Goal: Find specific page/section: Find specific page/section

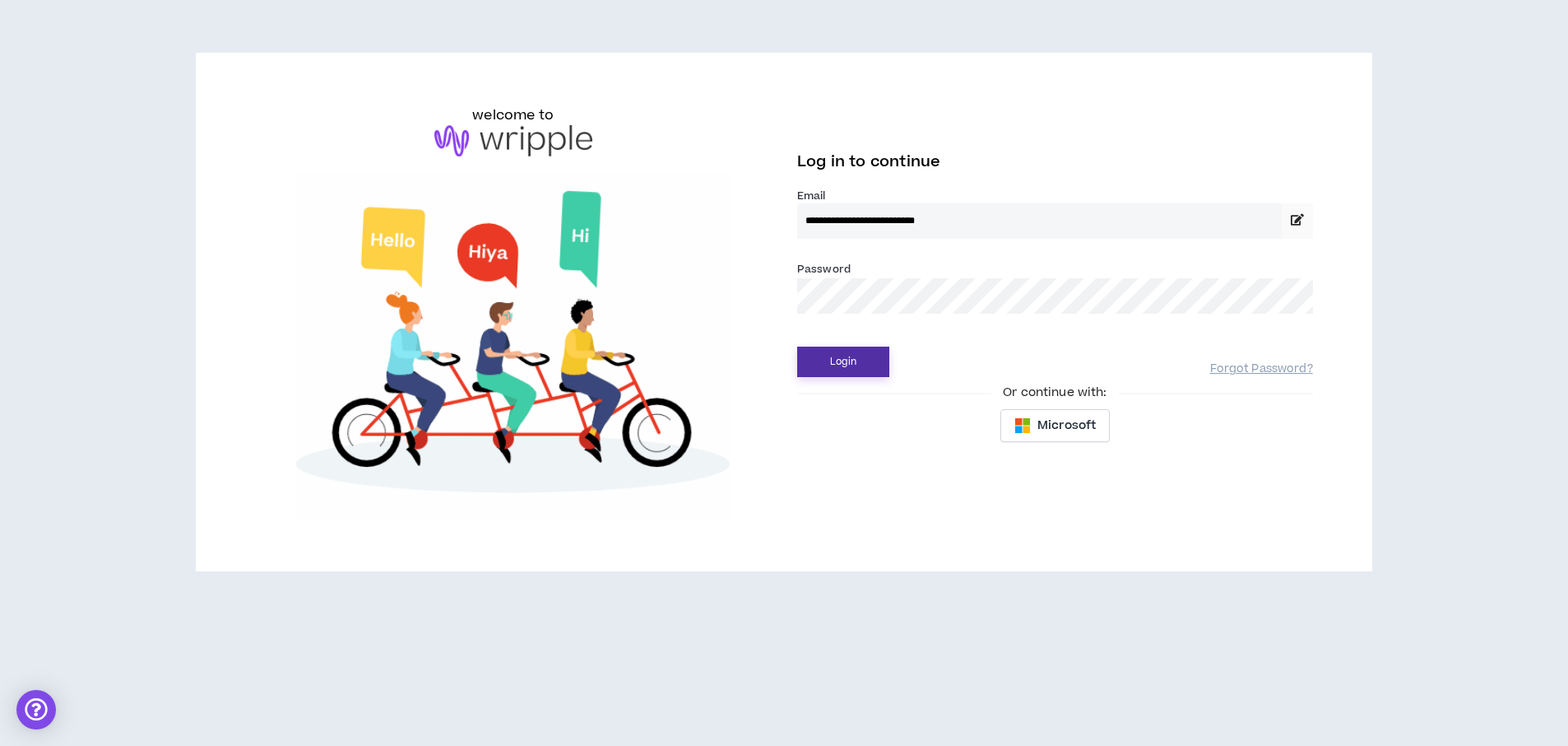
click at [838, 366] on button "Login" at bounding box center [843, 361] width 92 height 30
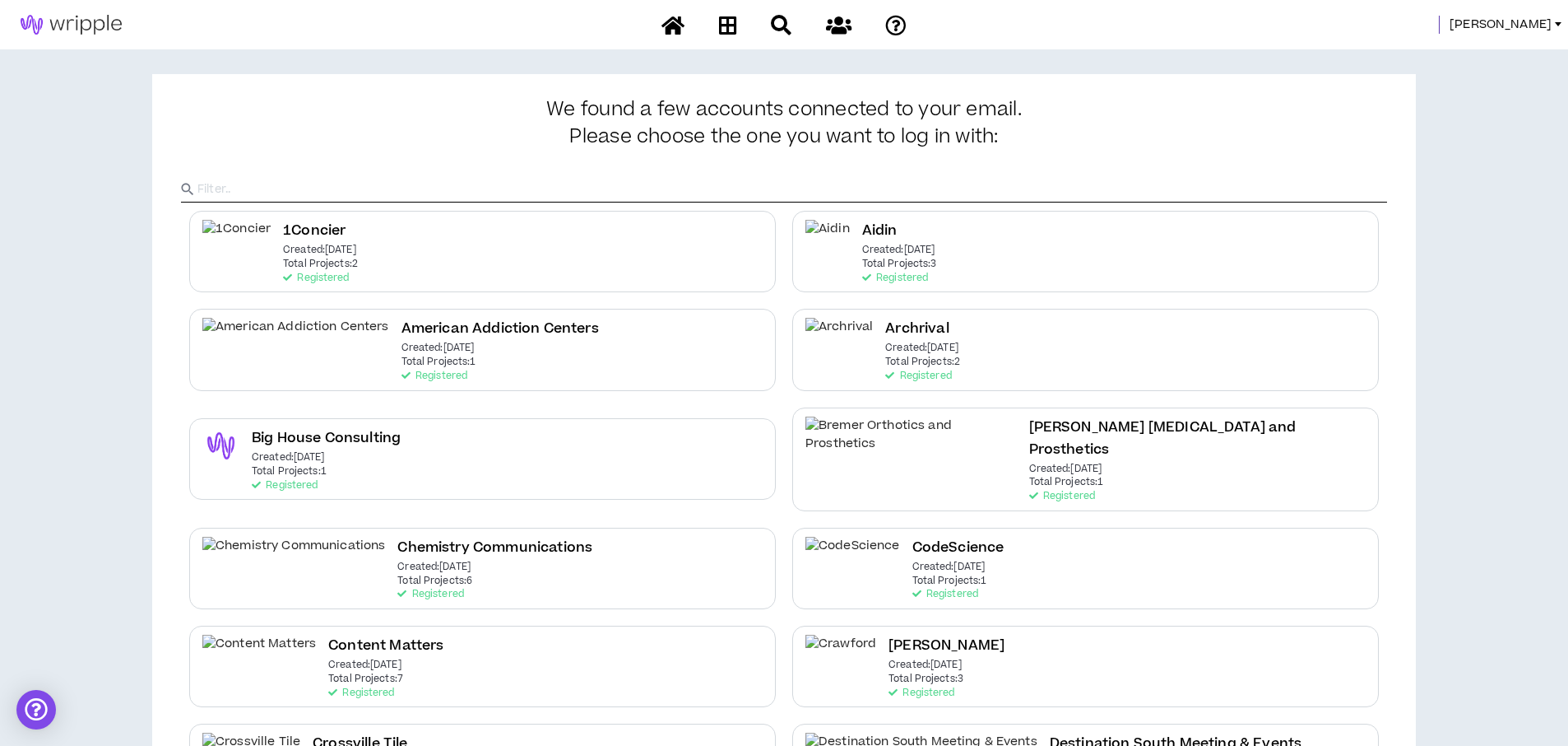
click at [1545, 34] on span "[PERSON_NAME]" at bounding box center [1500, 24] width 102 height 18
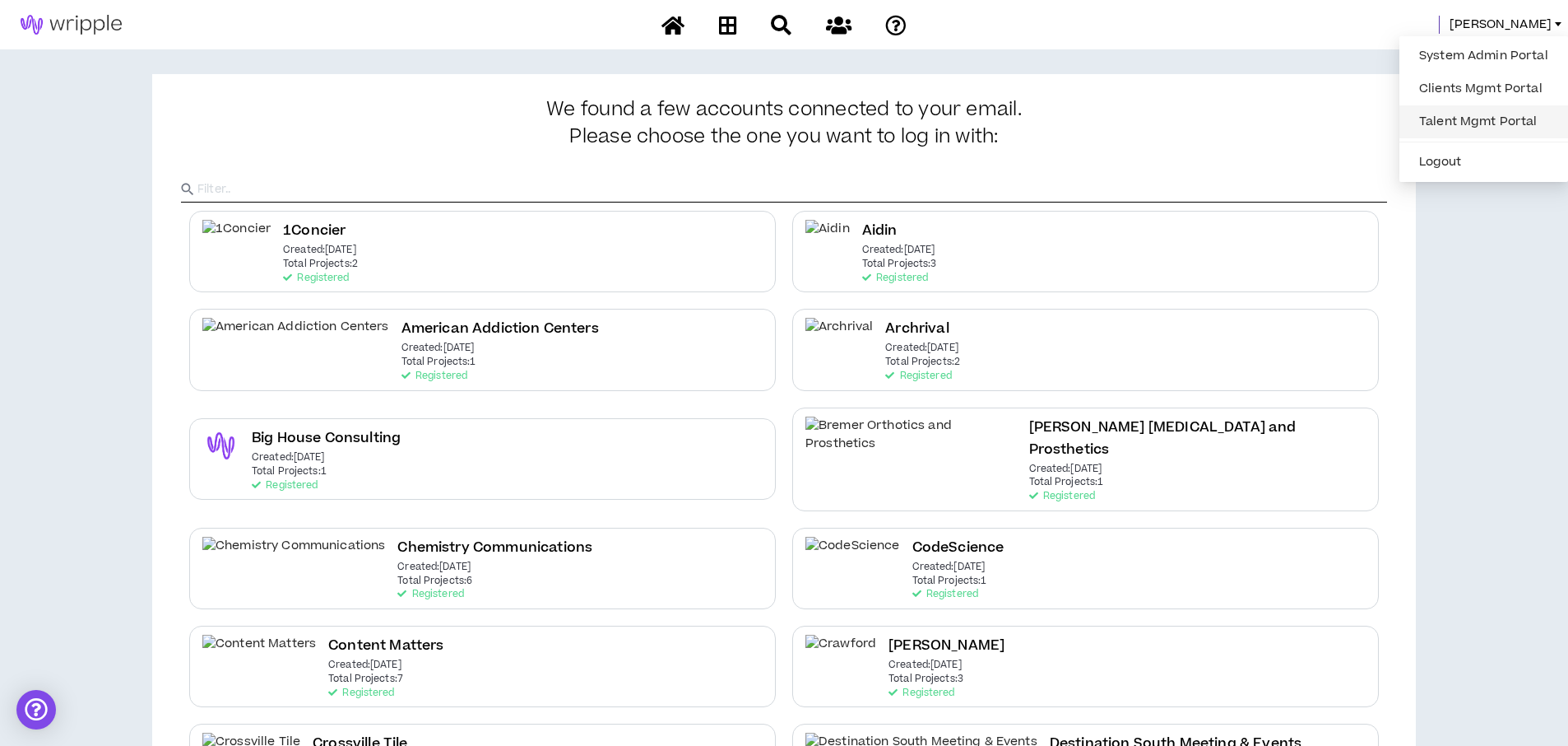
click at [1453, 117] on link "Talent Mgmt Portal" at bounding box center [1483, 122] width 149 height 24
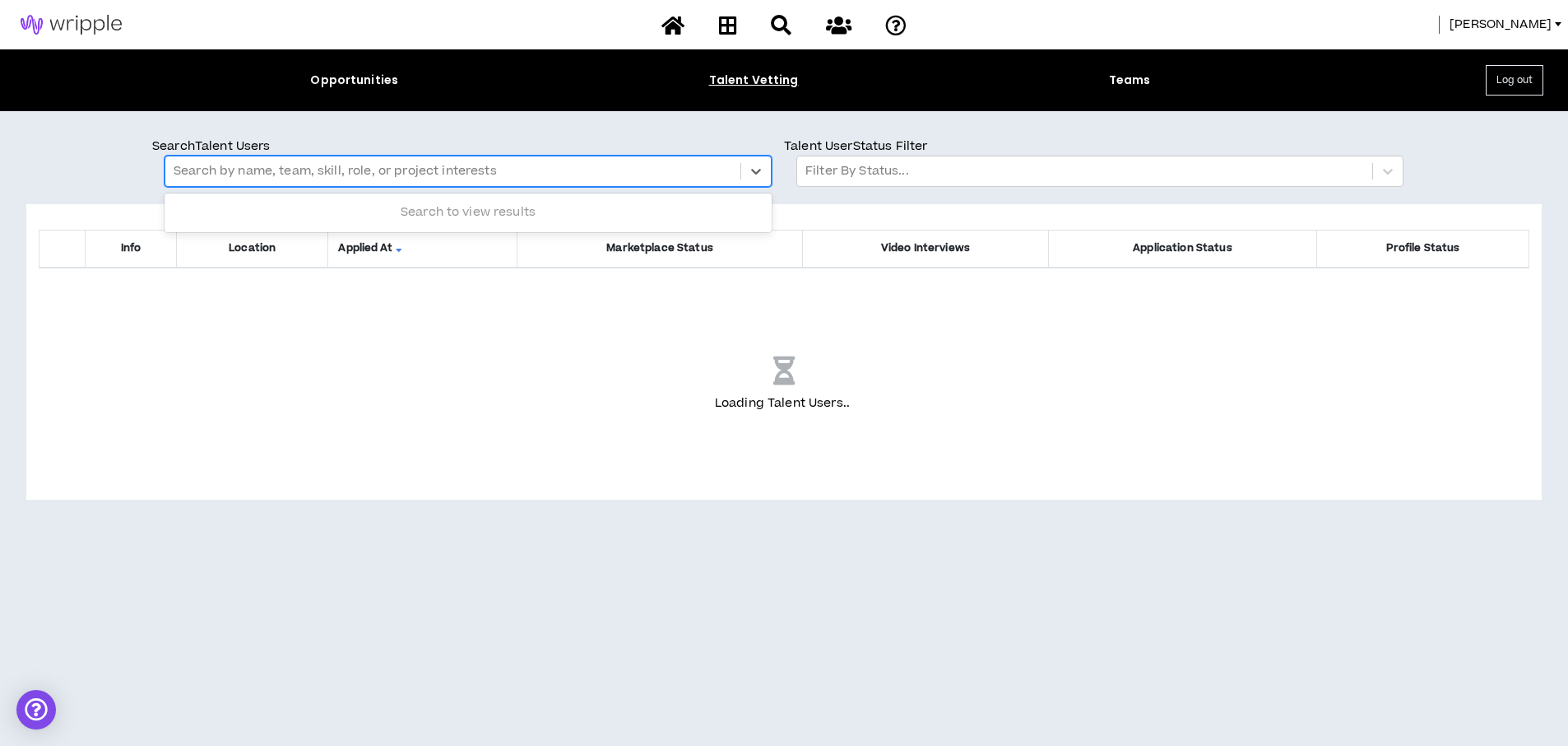
click at [254, 173] on div at bounding box center [452, 171] width 559 height 22
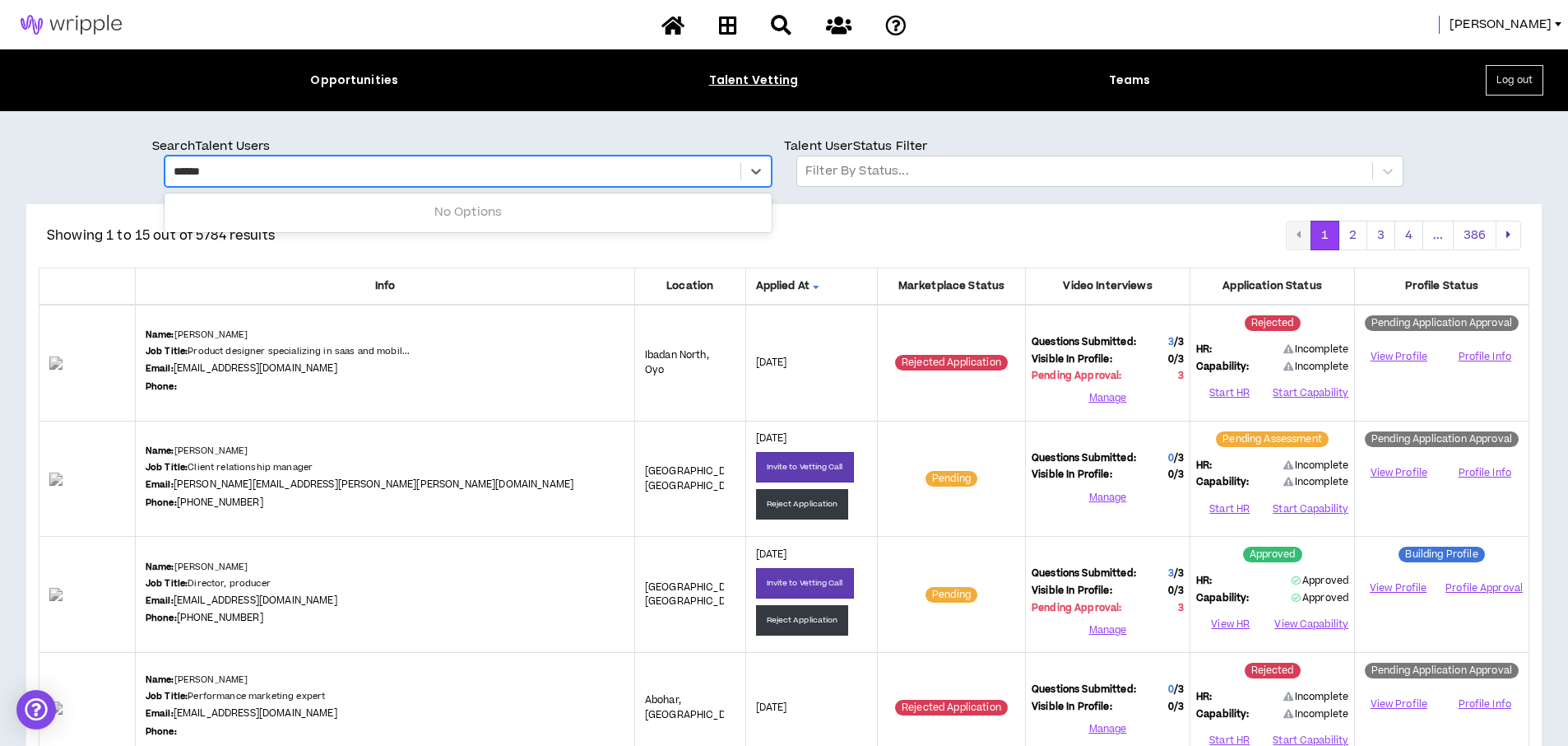
type input "*******"
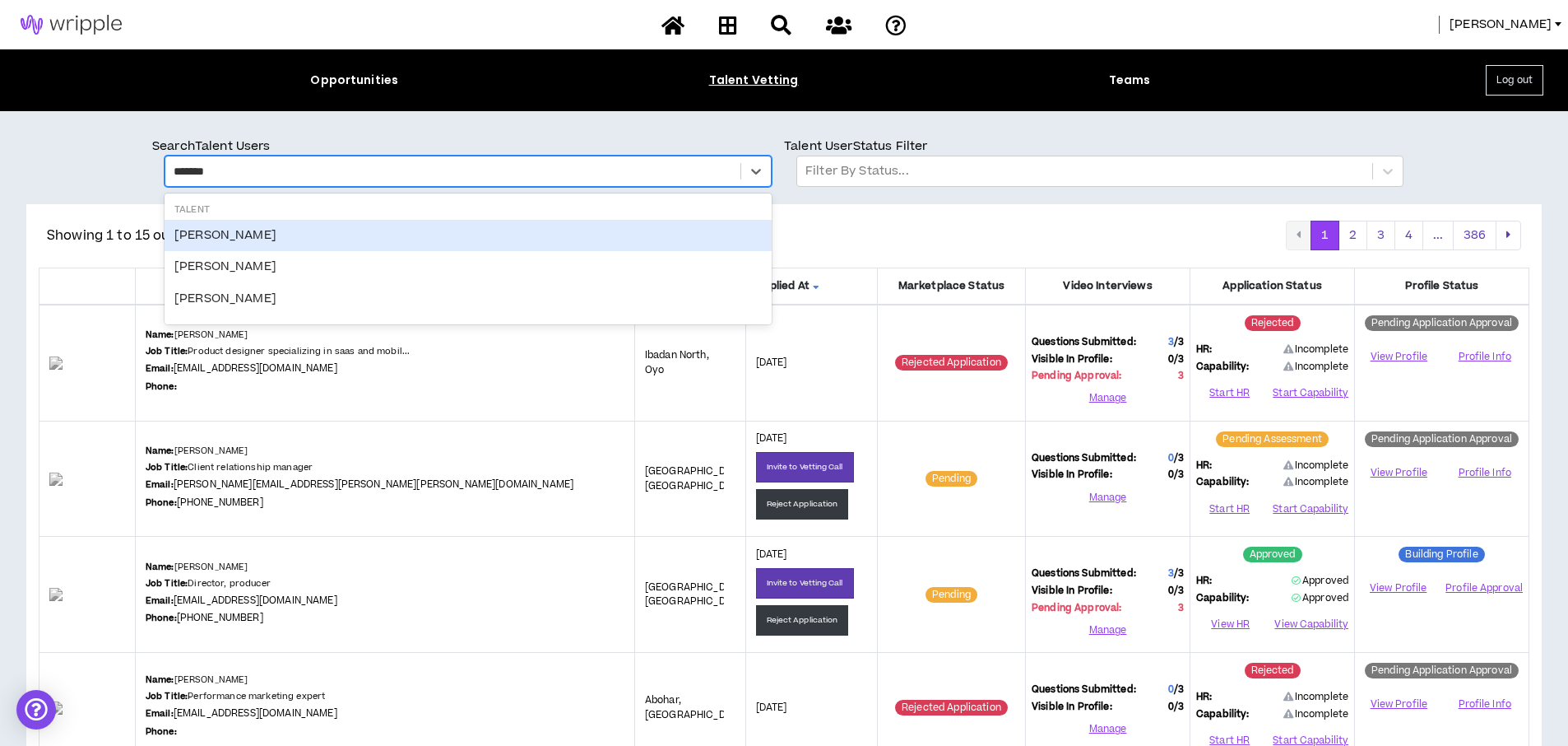
click at [245, 232] on div "Chris Hoenigmann" at bounding box center [468, 235] width 607 height 31
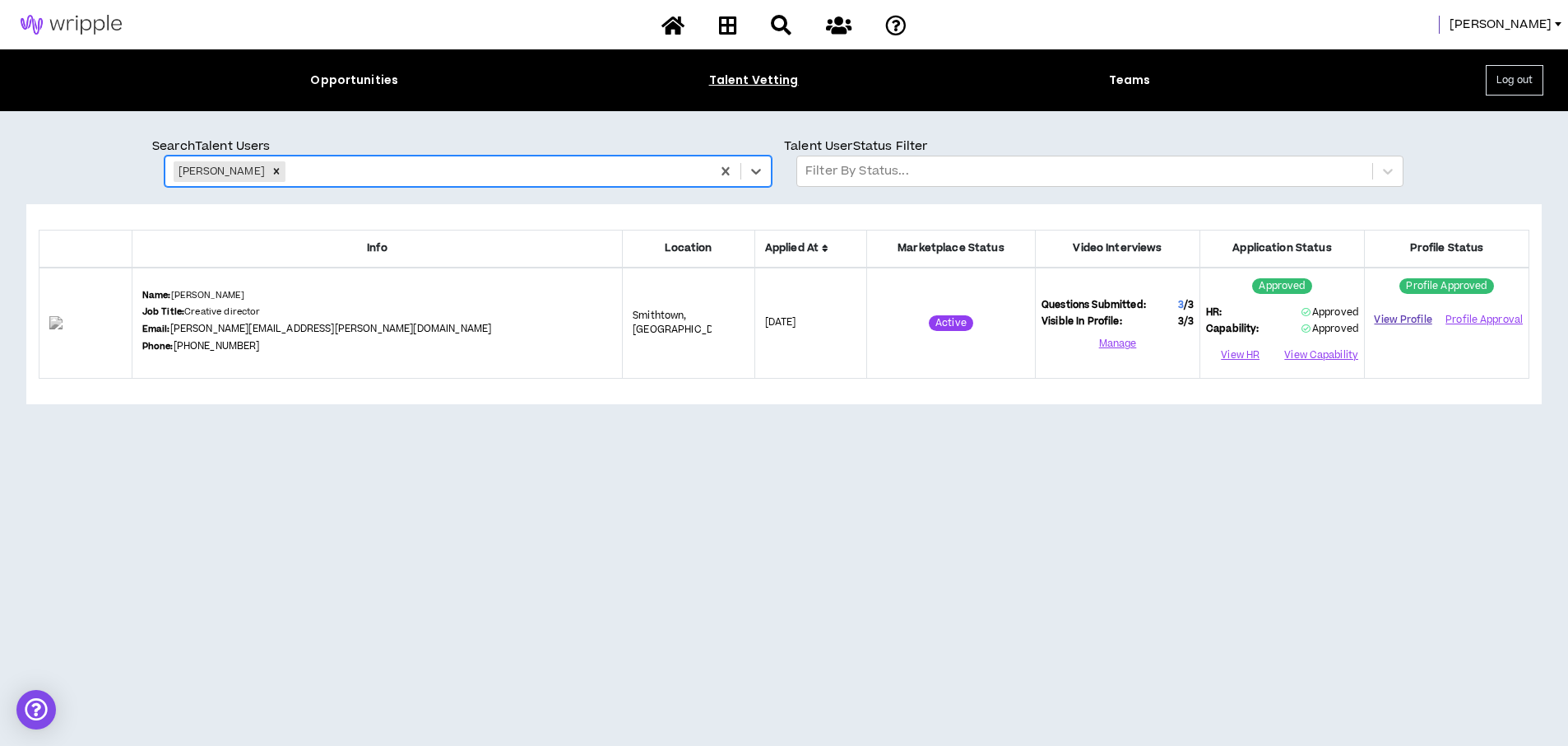
click at [1402, 319] on link "View Profile" at bounding box center [1403, 319] width 65 height 29
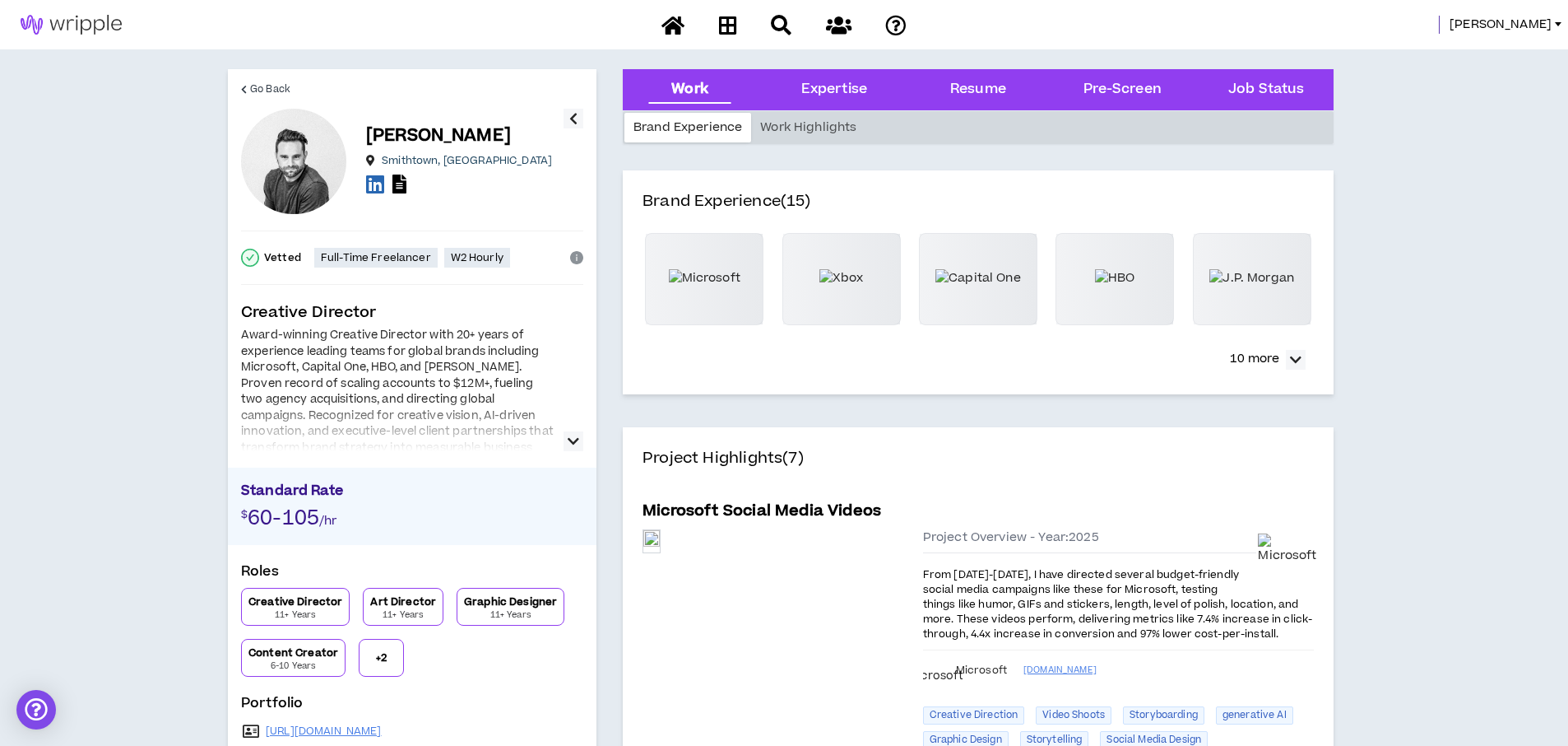
click at [570, 441] on icon "button" at bounding box center [573, 440] width 11 height 20
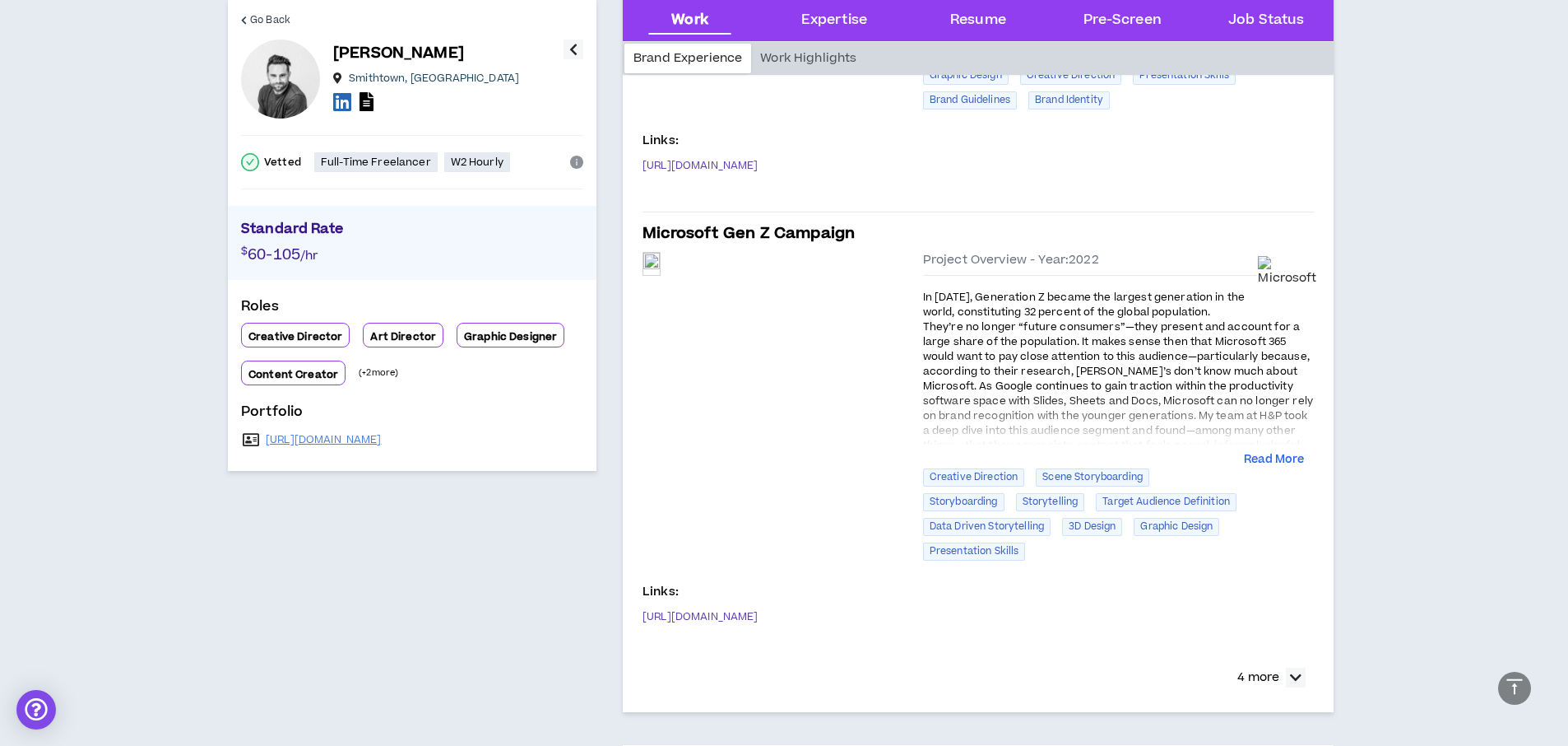
scroll to position [1092, 0]
